Goal: Task Accomplishment & Management: Use online tool/utility

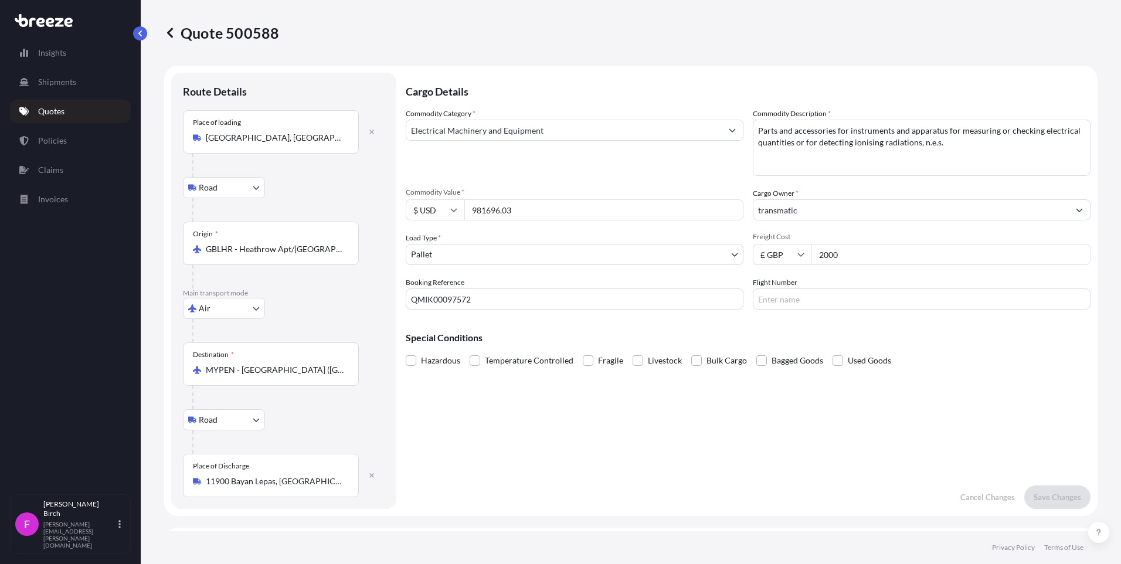
select select "Road"
select select "Air"
select select "Road"
select select "1"
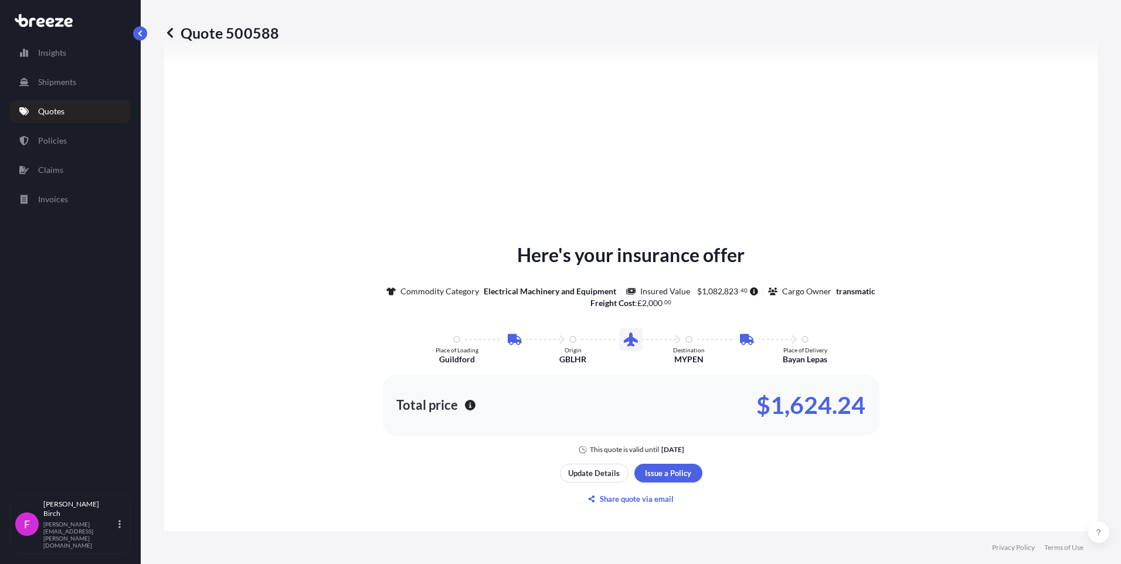
scroll to position [586, 0]
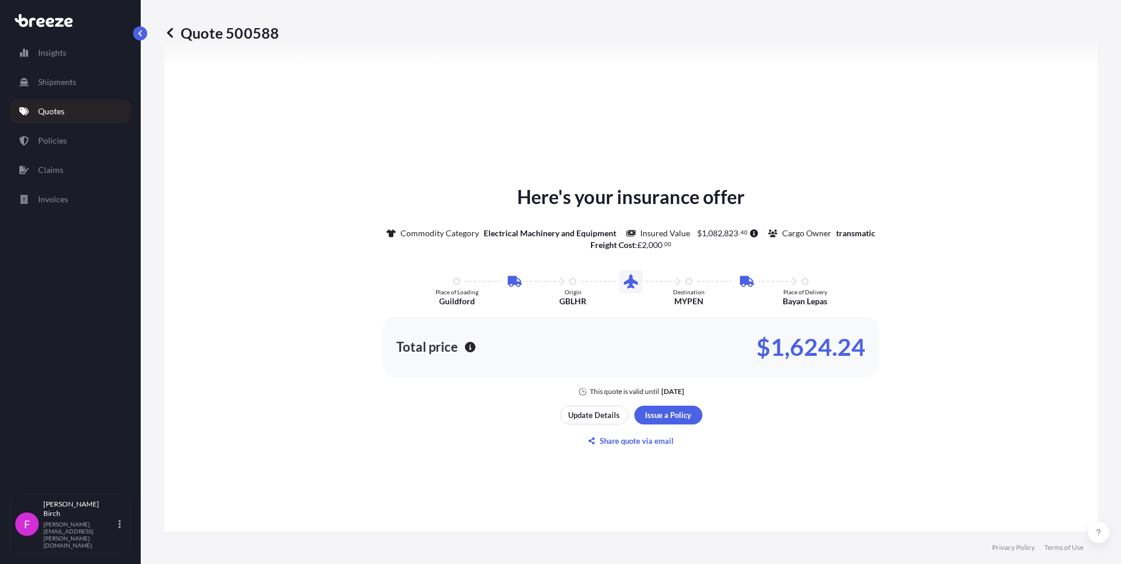
click at [170, 32] on icon at bounding box center [170, 33] width 12 height 12
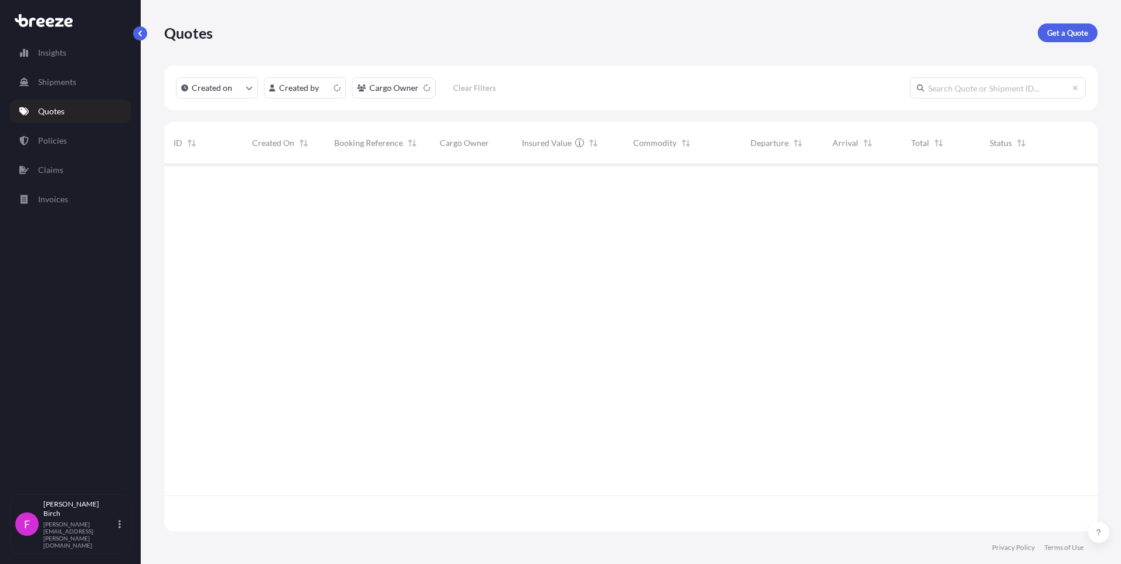
scroll to position [365, 925]
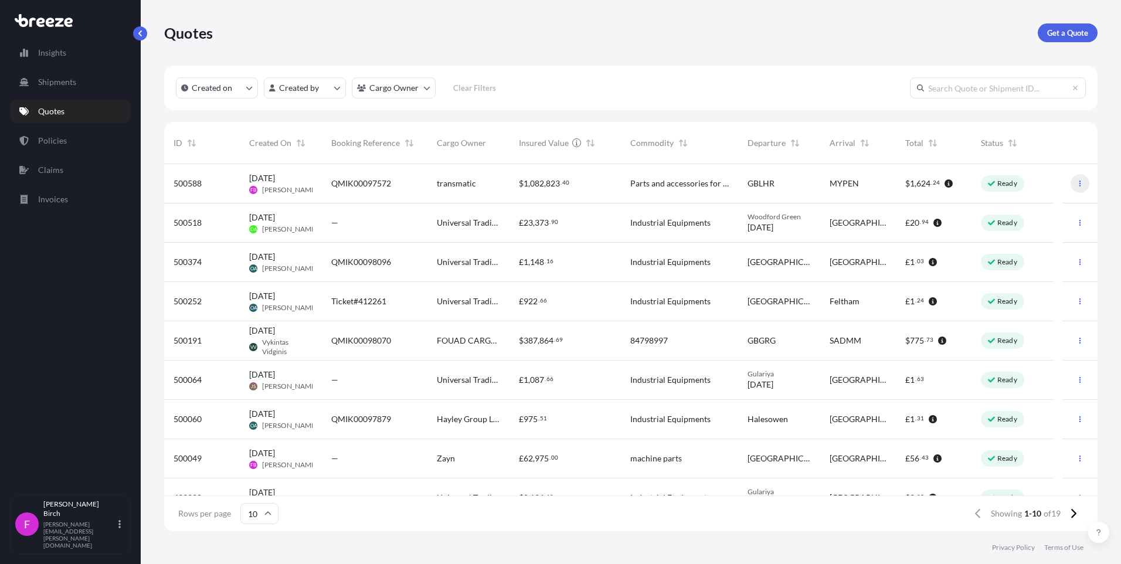
click at [1077, 181] on icon "button" at bounding box center [1080, 183] width 7 height 7
click at [1031, 205] on p "Duplicate quote" at bounding box center [1025, 207] width 59 height 12
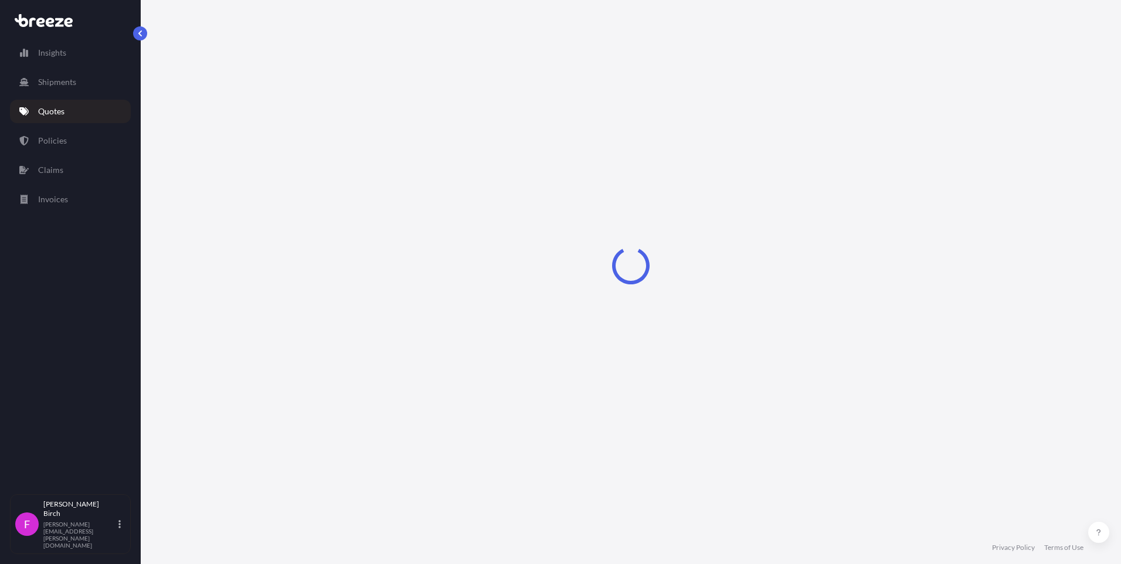
select select "Road"
select select "Air"
select select "Road"
select select "1"
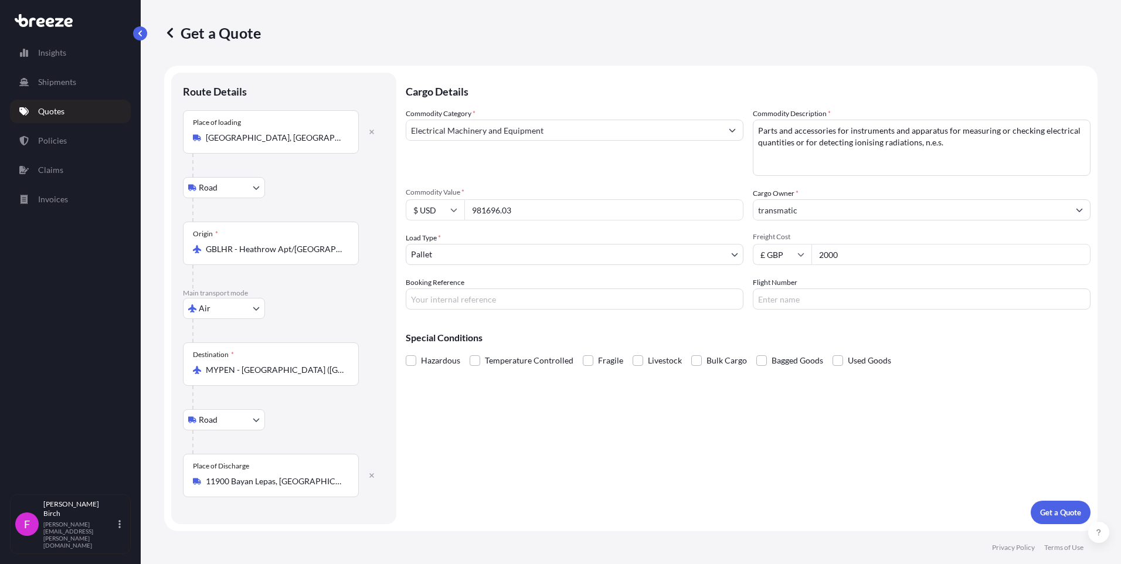
drag, startPoint x: 548, startPoint y: 212, endPoint x: 452, endPoint y: 209, distance: 96.8
click at [452, 209] on div "$ USD 981696.03" at bounding box center [575, 209] width 338 height 21
type input "568815.58"
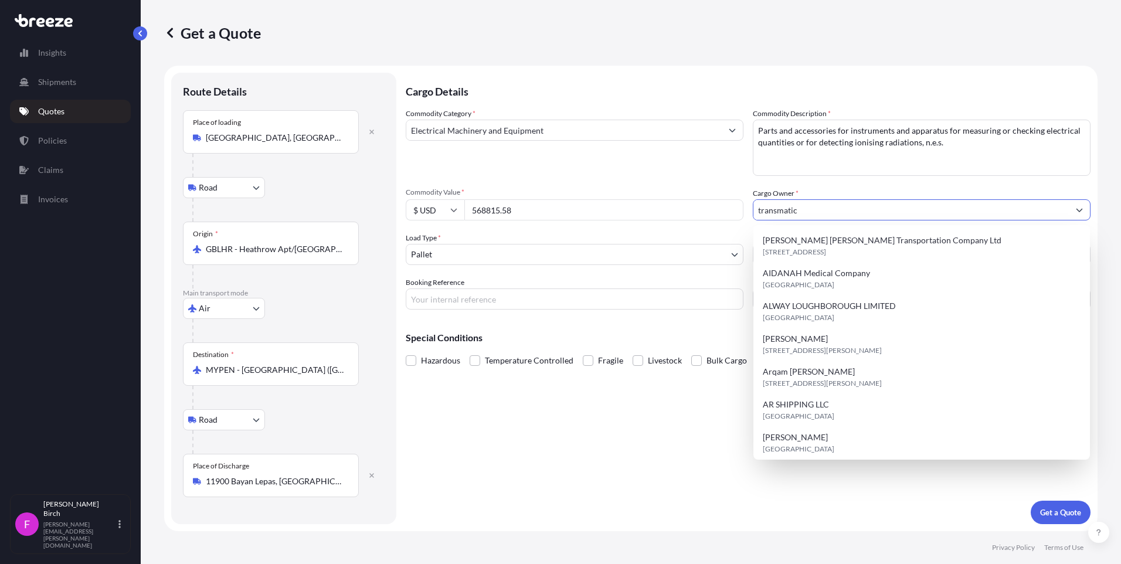
click at [581, 454] on div "Cargo Details Commodity Category * Electrical Machinery and Equipment Commodity…" at bounding box center [748, 299] width 685 height 452
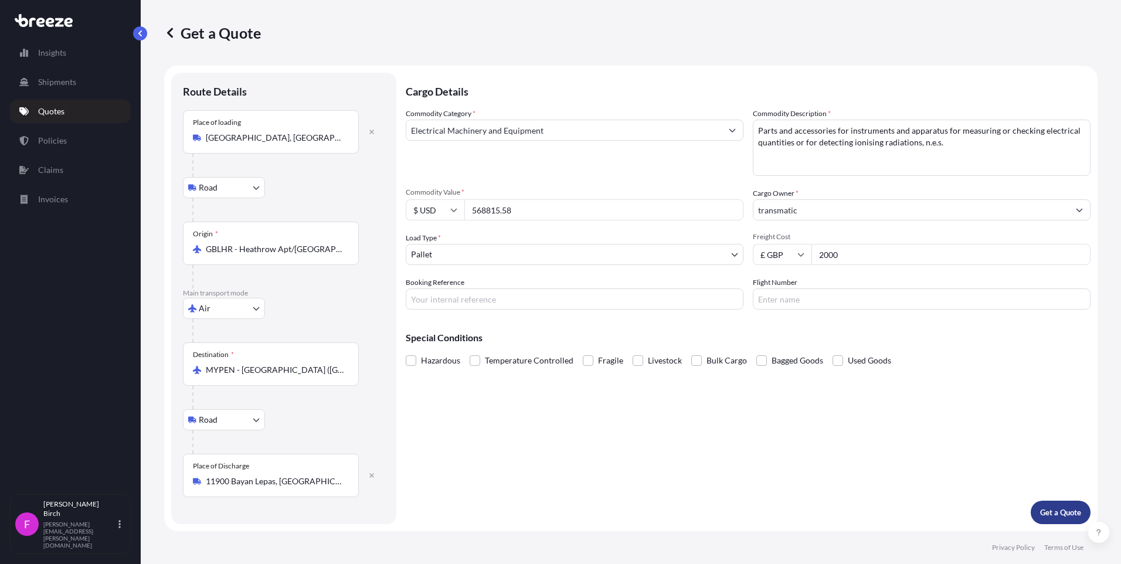
click at [1047, 512] on p "Get a Quote" at bounding box center [1060, 513] width 41 height 12
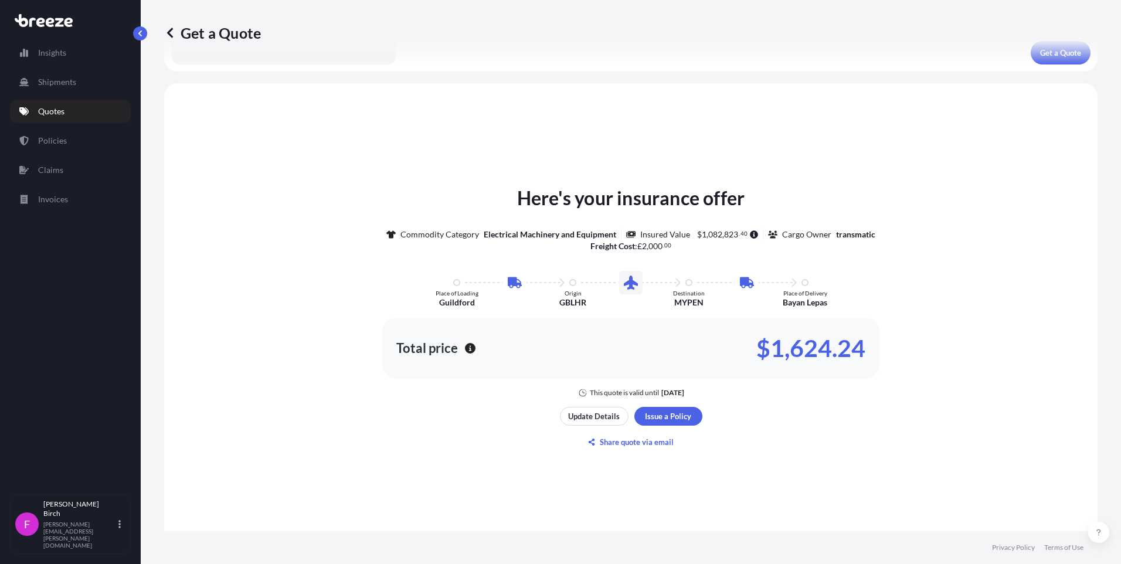
scroll to position [550, 0]
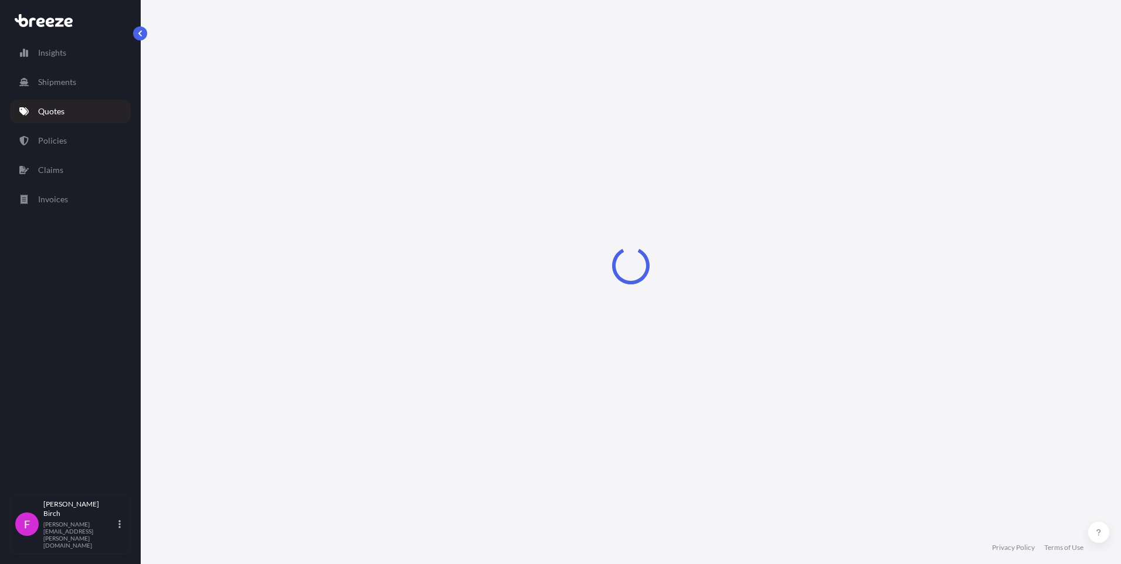
select select "Road"
select select "Air"
select select "Road"
select select "1"
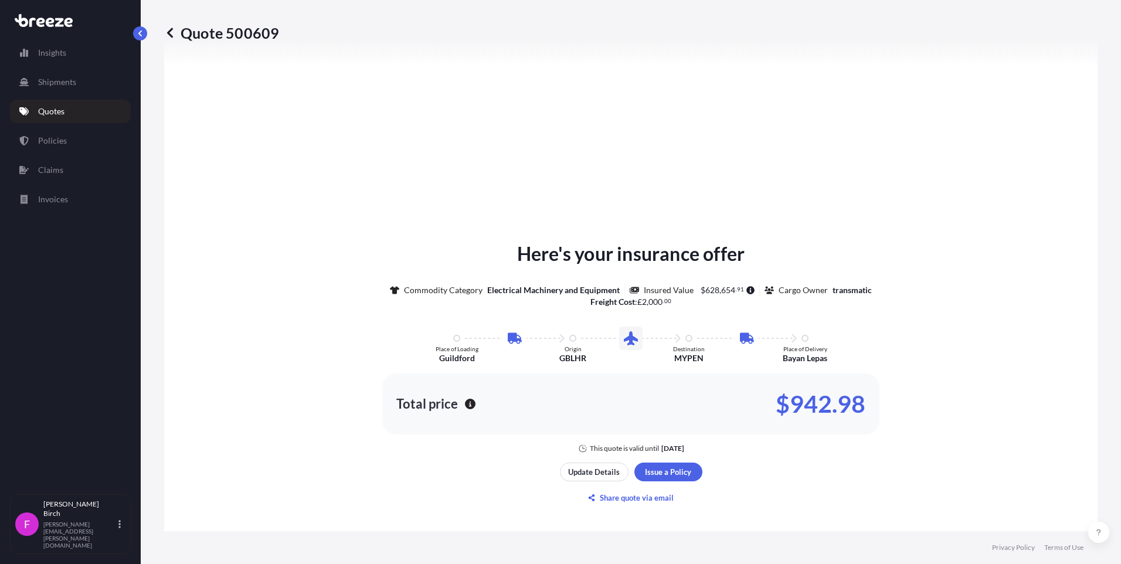
scroll to position [586, 0]
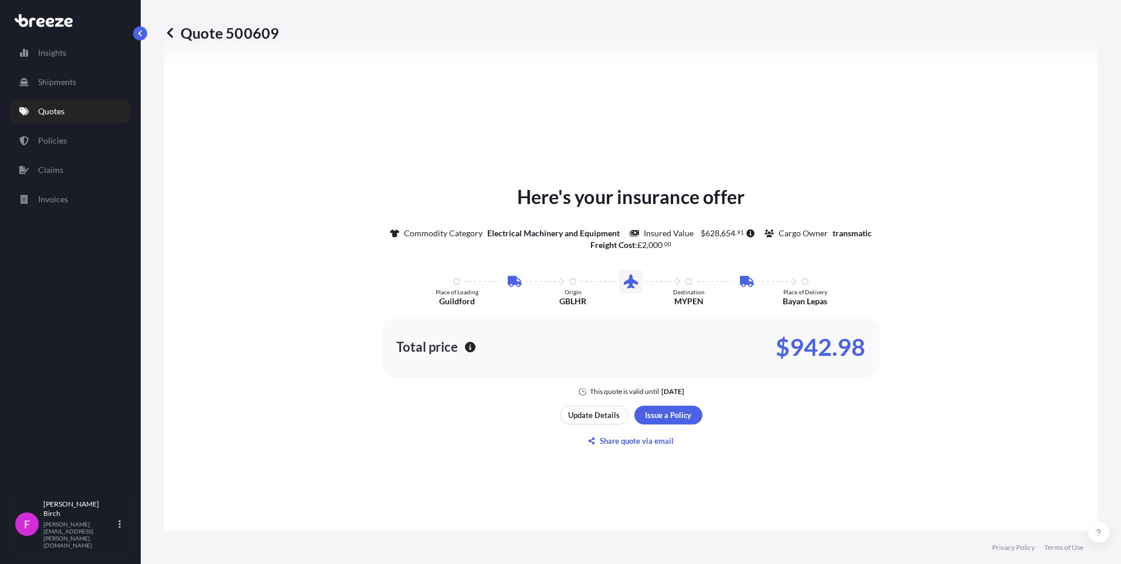
click at [915, 398] on div "Here's your insurance offer Commodity Category Electrical Machinery and Equipme…" at bounding box center [631, 317] width 901 height 718
